Goal: Task Accomplishment & Management: Use online tool/utility

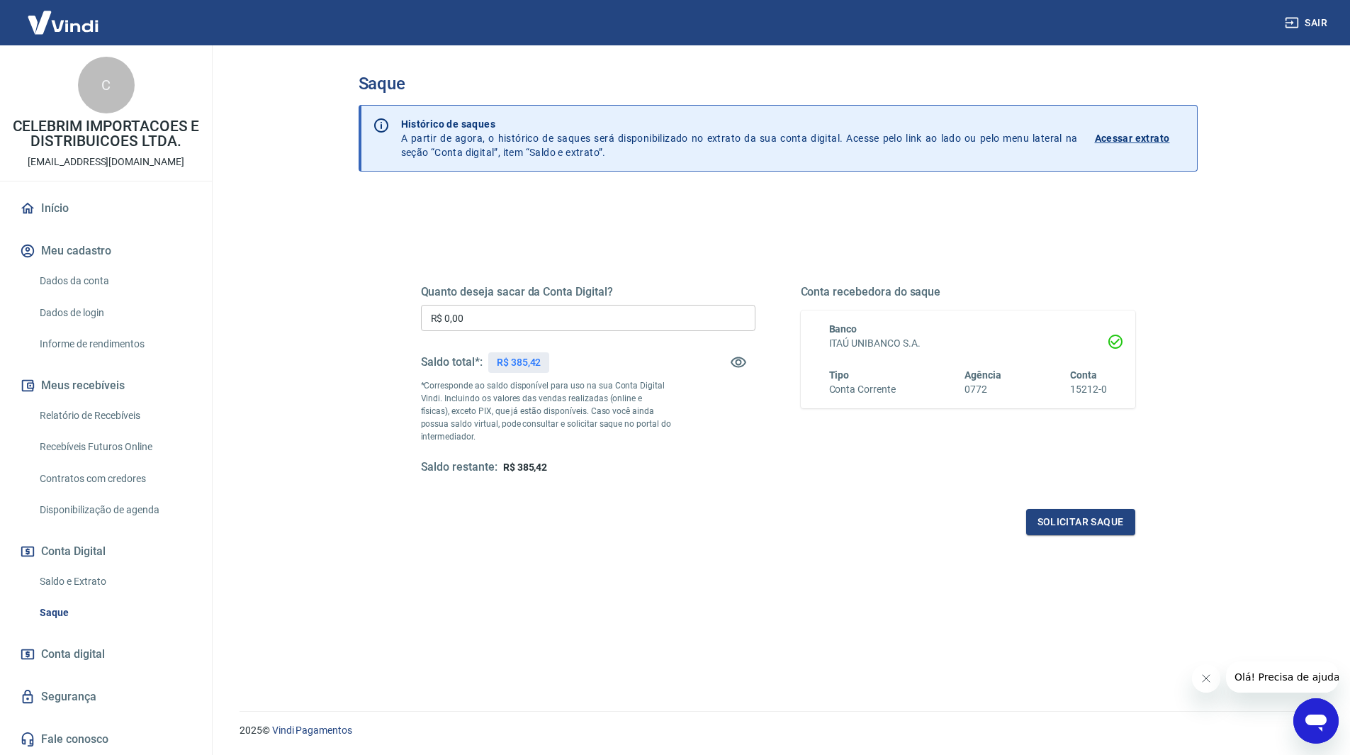
click at [546, 316] on input "R$ 0,00" at bounding box center [588, 318] width 335 height 26
type input "R$ 385,42"
click at [1062, 526] on button "Solicitar saque" at bounding box center [1080, 522] width 109 height 26
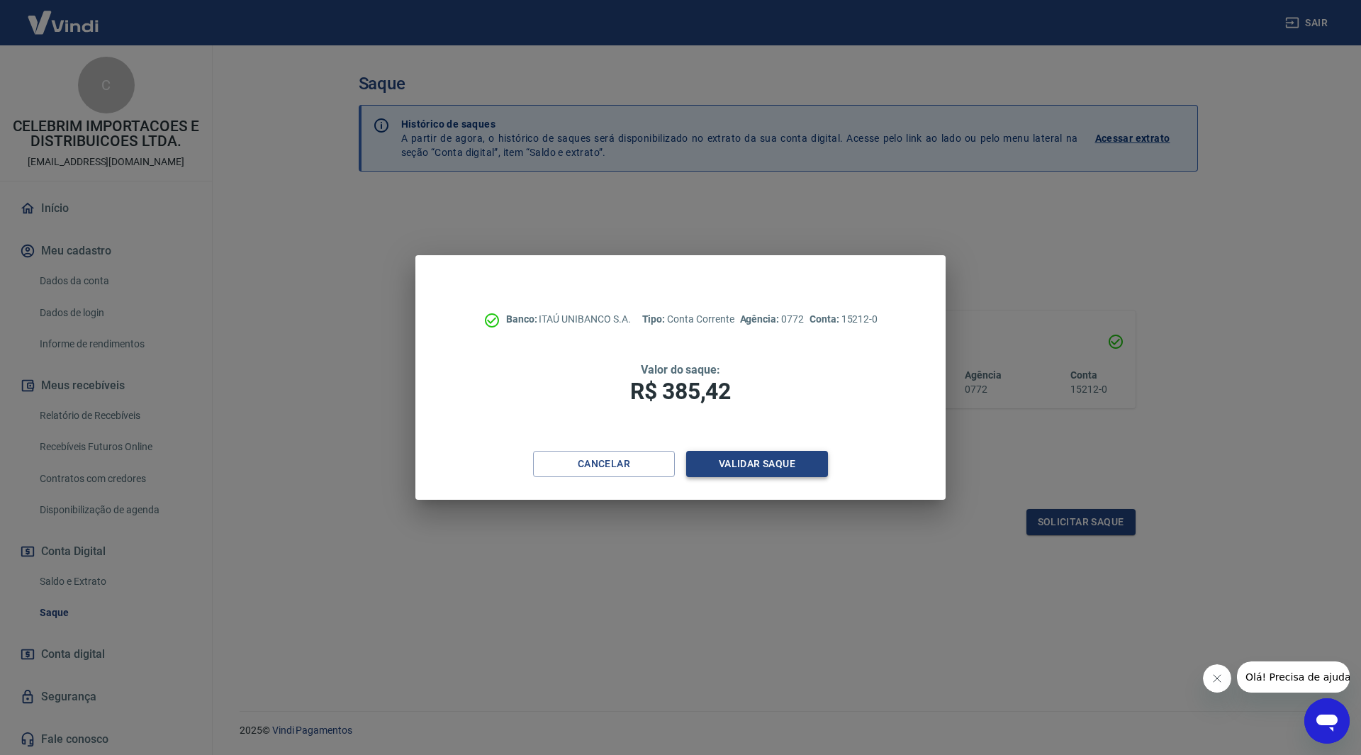
click at [778, 471] on button "Validar saque" at bounding box center [757, 464] width 142 height 26
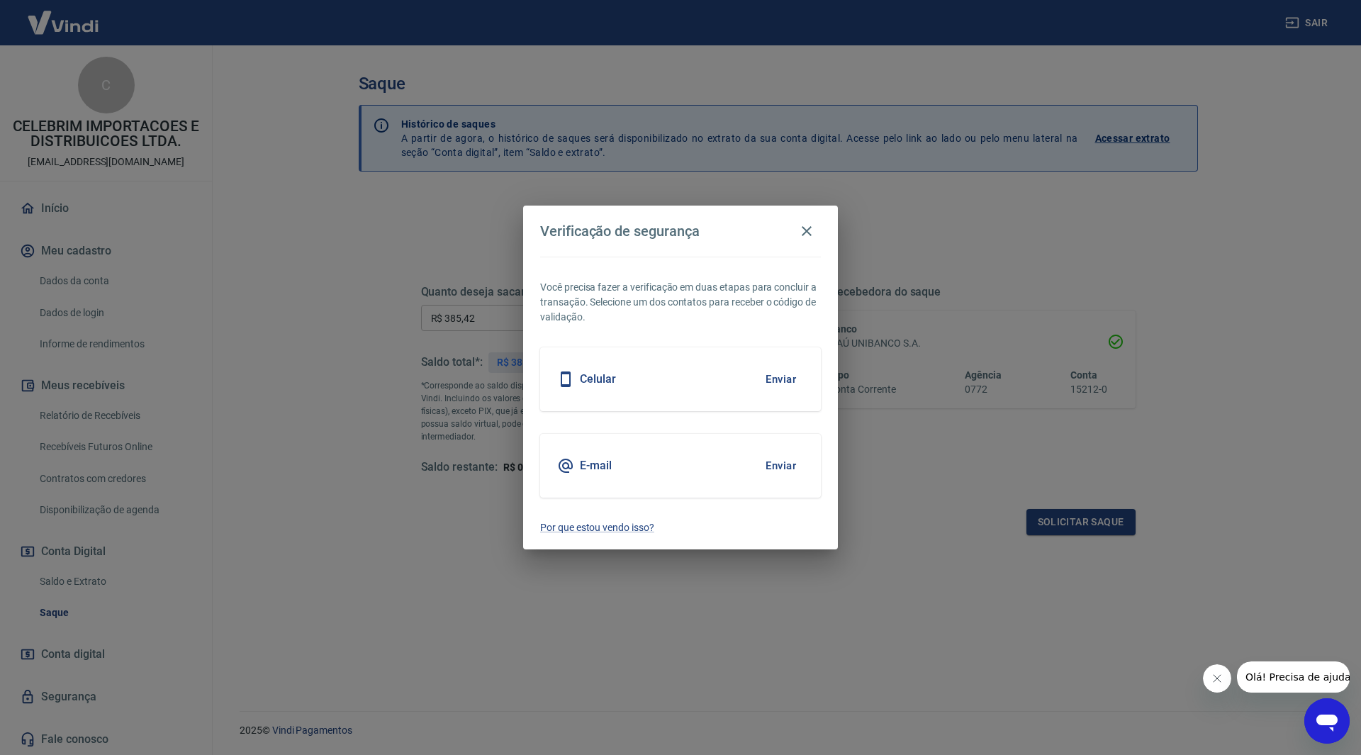
click at [777, 456] on button "Enviar" at bounding box center [781, 466] width 46 height 30
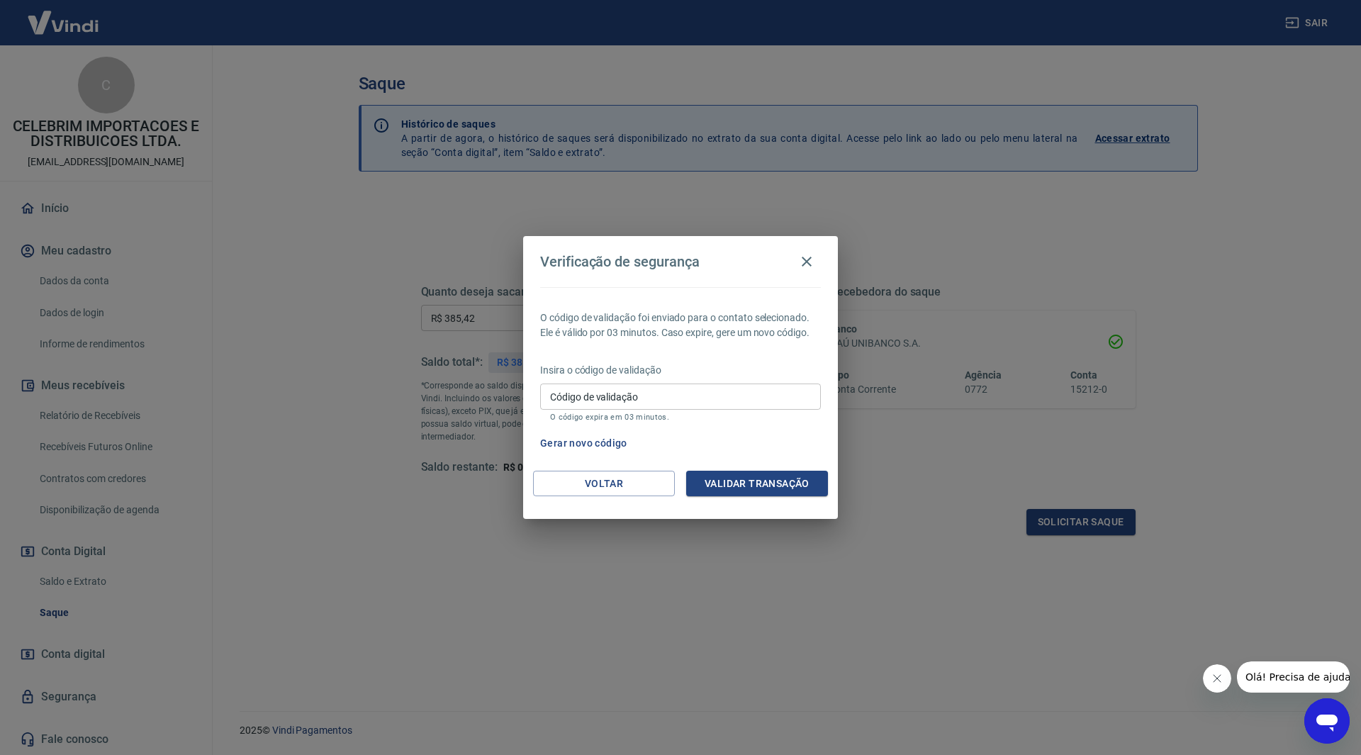
click at [643, 398] on input "Código de validação" at bounding box center [680, 396] width 281 height 26
type input "792777"
click at [809, 486] on button "Validar transação" at bounding box center [757, 484] width 142 height 26
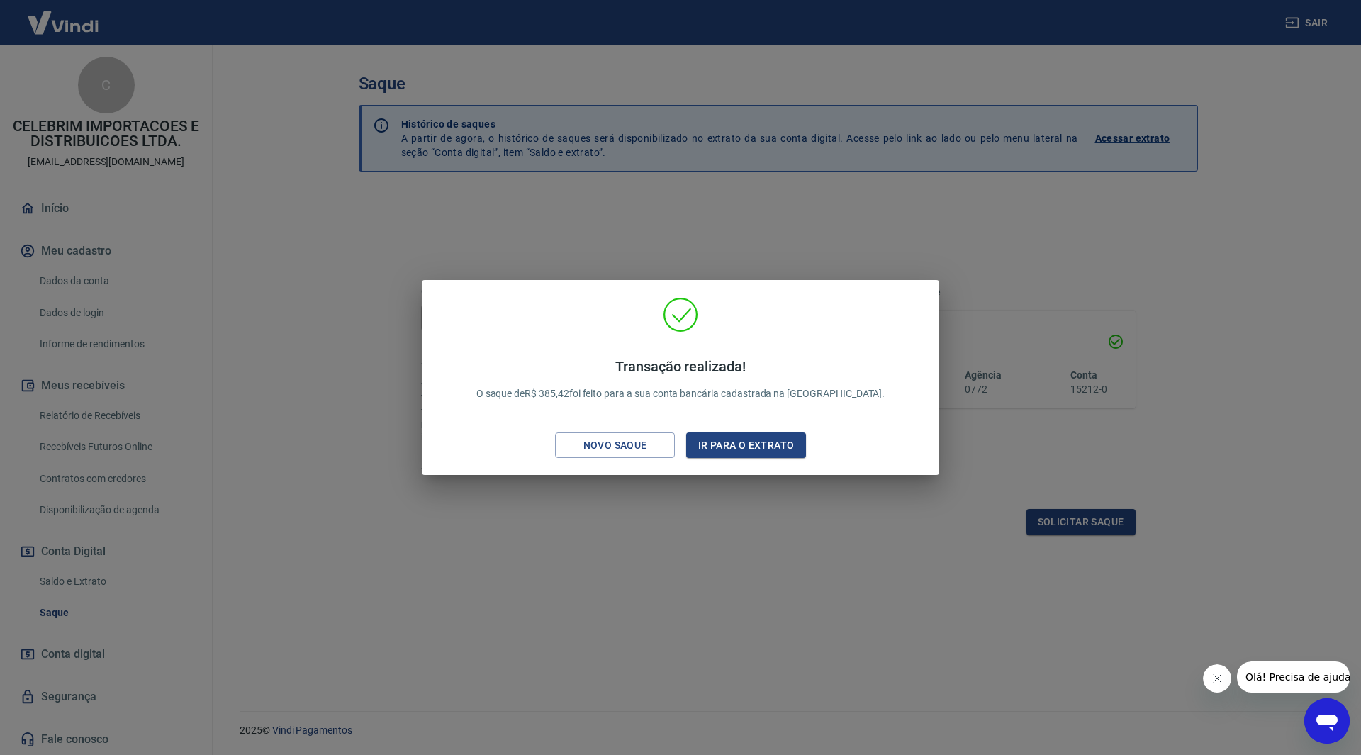
click at [804, 646] on div "Transação realizada! O saque de R$ 385,42 foi feito para a sua conta bancária c…" at bounding box center [680, 377] width 1361 height 755
